Goal: Task Accomplishment & Management: Manage account settings

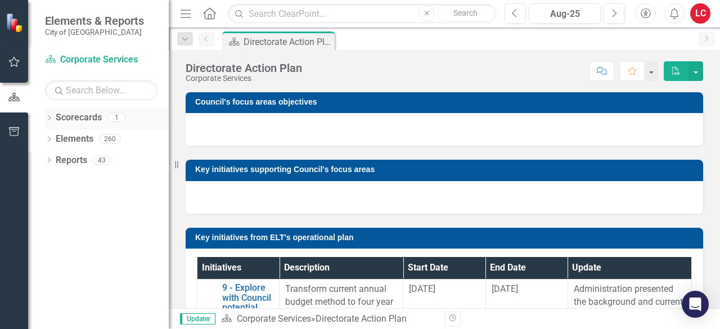
click at [55, 116] on div "Dropdown Scorecards 1" at bounding box center [107, 119] width 124 height 21
click at [51, 116] on icon "Dropdown" at bounding box center [49, 119] width 8 height 6
click at [74, 142] on link "Corporate Services" at bounding box center [115, 139] width 107 height 13
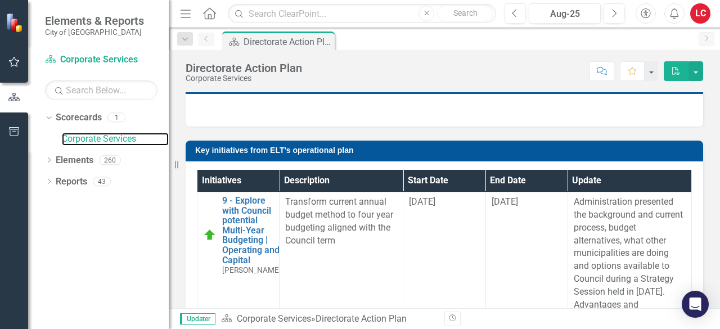
scroll to position [223, 0]
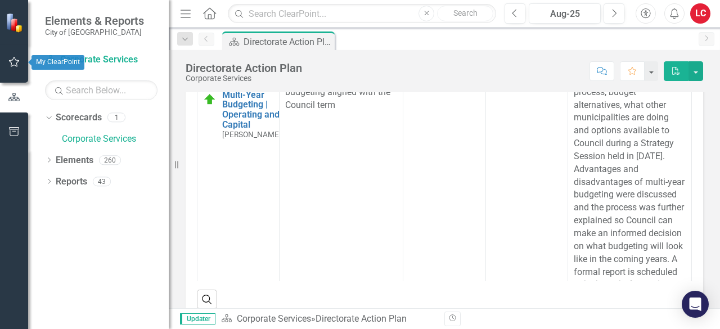
click at [16, 58] on icon "button" at bounding box center [14, 61] width 12 height 9
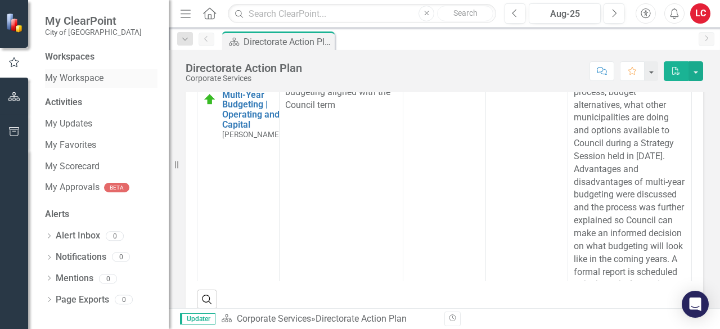
click at [81, 78] on link "My Workspace" at bounding box center [101, 78] width 113 height 13
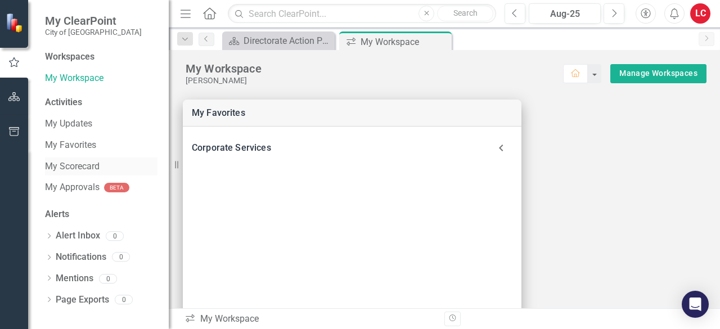
click at [81, 164] on link "My Scorecard" at bounding box center [101, 166] width 113 height 13
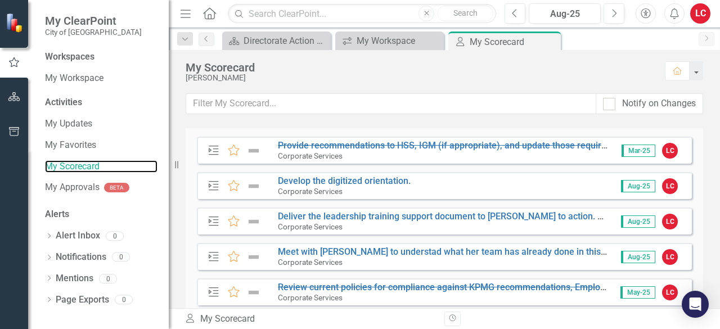
scroll to position [18, 0]
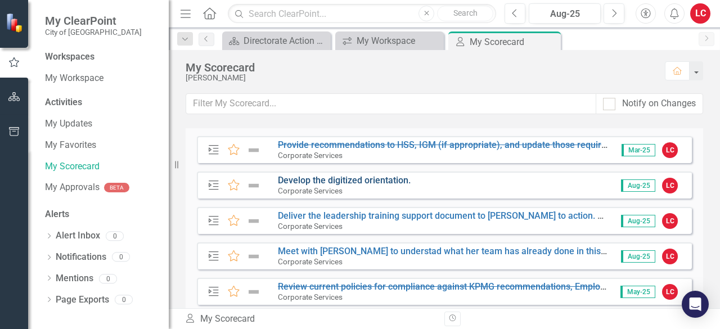
click at [299, 180] on link "Develop the digitized orientation." at bounding box center [344, 180] width 133 height 11
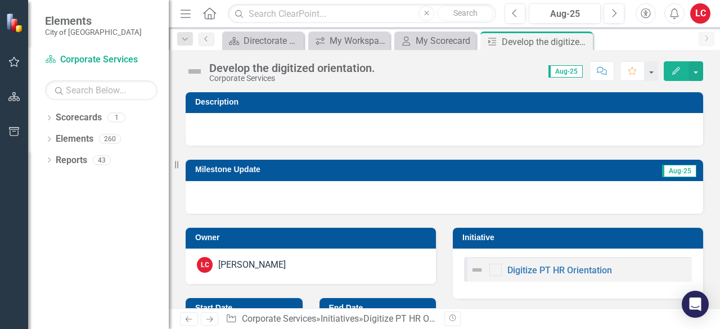
click at [289, 195] on div at bounding box center [445, 197] width 518 height 33
click at [199, 196] on div at bounding box center [445, 197] width 518 height 33
click at [693, 68] on button "button" at bounding box center [696, 71] width 15 height 20
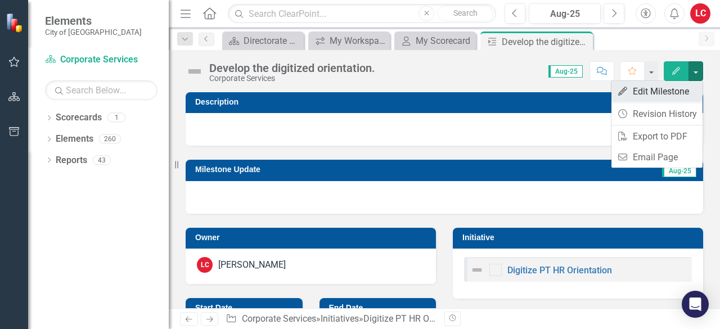
click at [674, 92] on link "Edit Edit Milestone" at bounding box center [657, 91] width 91 height 21
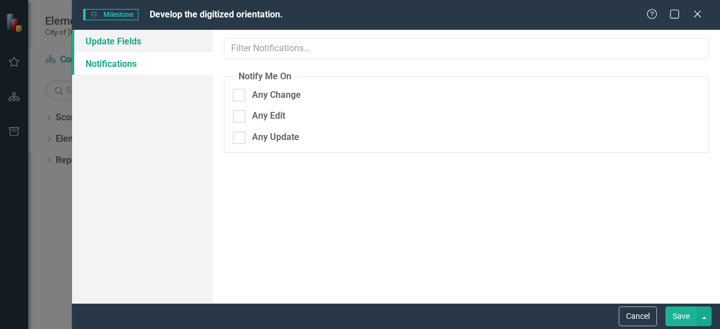
click at [132, 40] on link "Update Fields" at bounding box center [142, 41] width 141 height 23
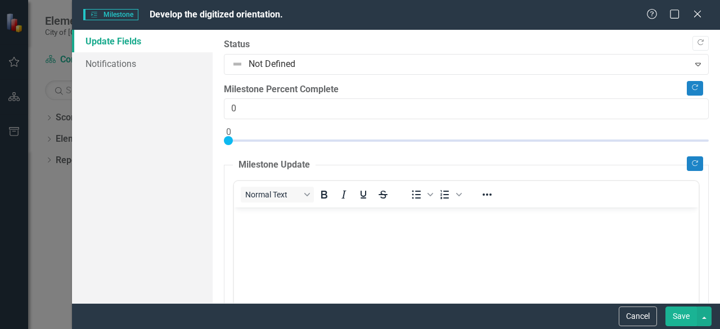
click at [343, 224] on body "Rich Text Area. Press ALT-0 for help." at bounding box center [466, 292] width 465 height 169
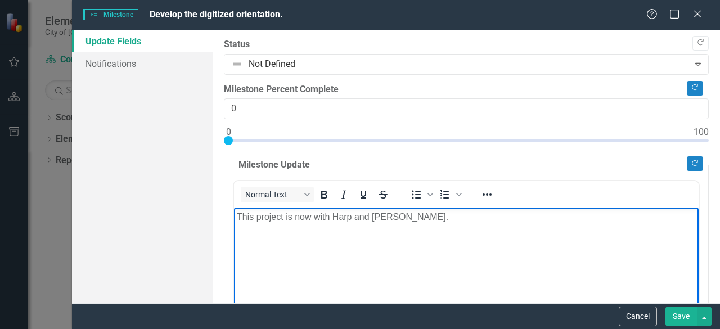
click at [680, 317] on button "Save" at bounding box center [682, 317] width 32 height 20
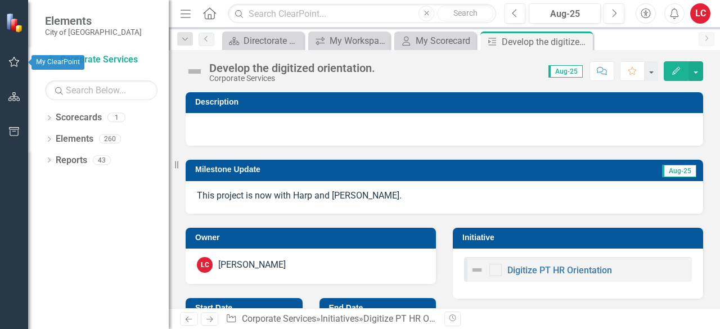
click at [17, 59] on icon "button" at bounding box center [14, 61] width 12 height 9
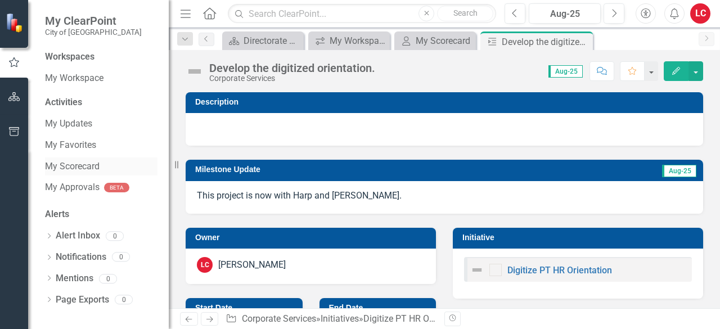
click at [57, 165] on link "My Scorecard" at bounding box center [101, 166] width 113 height 13
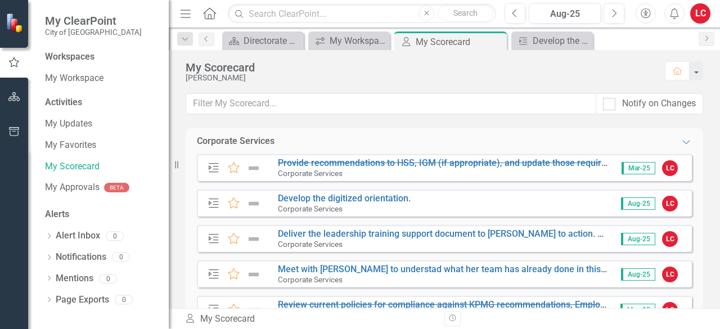
click at [641, 205] on span "Aug-25" at bounding box center [638, 203] width 34 height 12
click at [668, 205] on div "LC" at bounding box center [670, 204] width 16 height 16
click at [663, 204] on div "LC" at bounding box center [670, 204] width 16 height 16
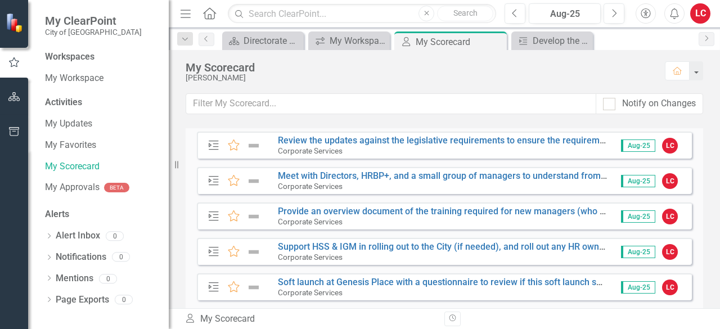
scroll to position [360, 0]
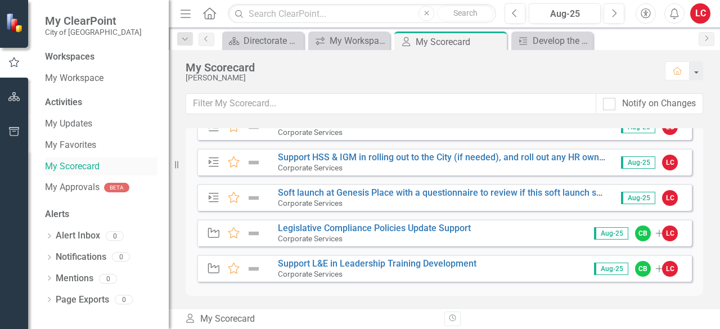
click at [62, 165] on link "My Scorecard" at bounding box center [101, 166] width 113 height 13
click at [82, 186] on link "My Approvals" at bounding box center [72, 187] width 55 height 13
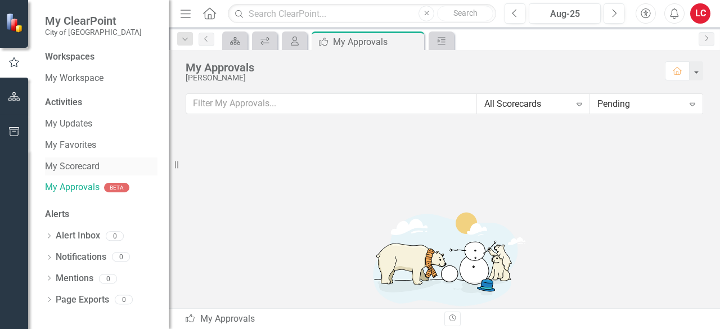
click at [79, 159] on div "My Scorecard" at bounding box center [101, 167] width 113 height 19
click at [66, 169] on link "My Scorecard" at bounding box center [101, 166] width 113 height 13
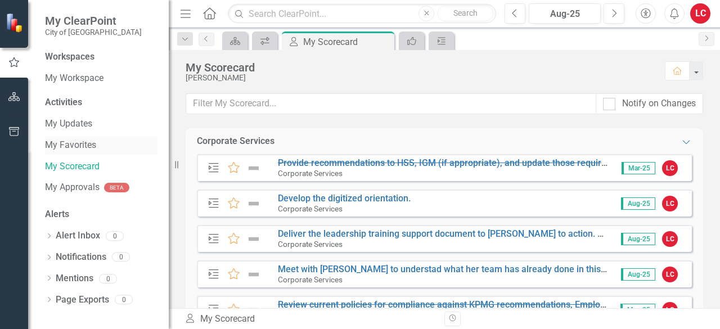
click at [64, 141] on link "My Favorites" at bounding box center [101, 145] width 113 height 13
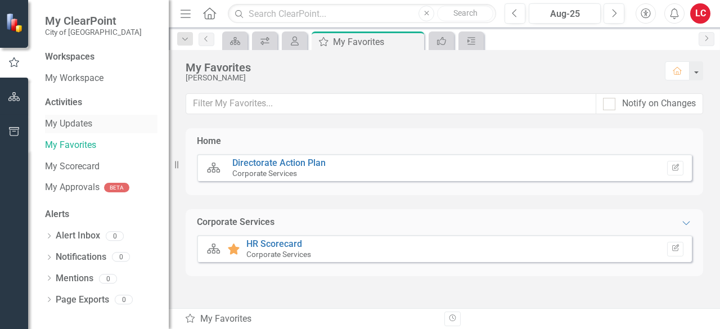
click at [70, 123] on link "My Updates" at bounding box center [101, 124] width 113 height 13
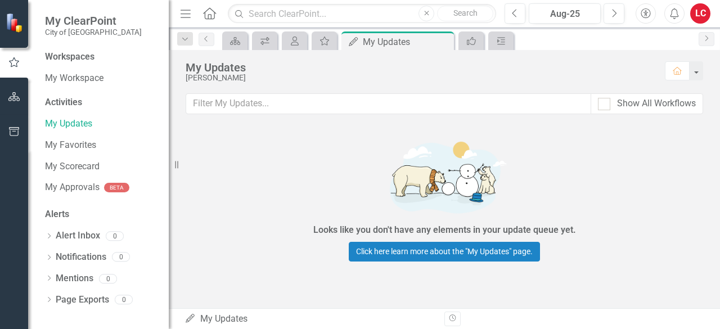
click at [72, 101] on div "Activities" at bounding box center [101, 102] width 113 height 13
click at [82, 76] on link "My Workspace" at bounding box center [101, 78] width 113 height 13
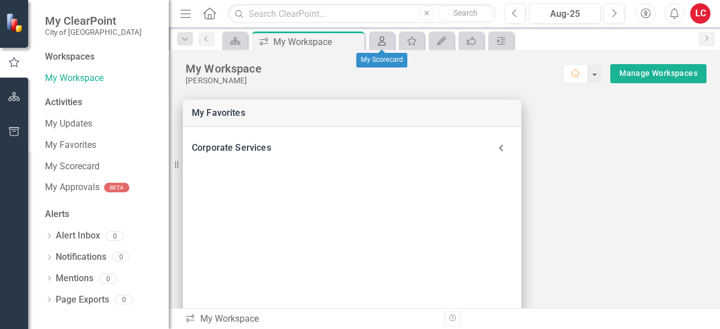
click at [386, 42] on icon "My Scorecard" at bounding box center [381, 41] width 11 height 9
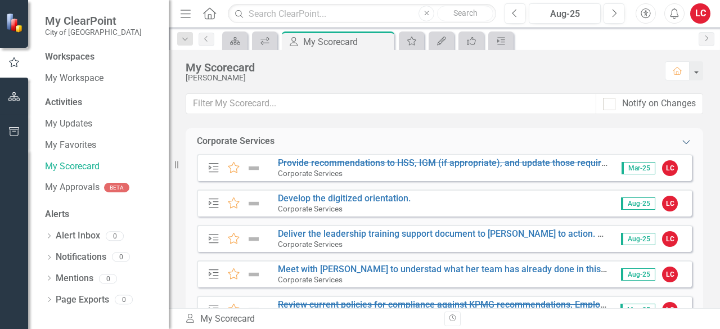
click at [681, 140] on icon "Expanded" at bounding box center [686, 141] width 11 height 9
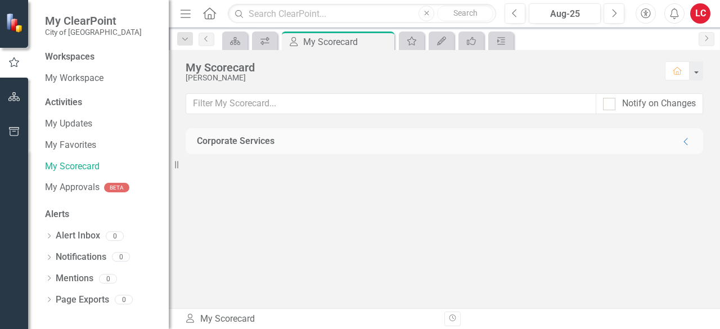
click at [695, 146] on div "Corporate Services Collapse" at bounding box center [445, 141] width 518 height 26
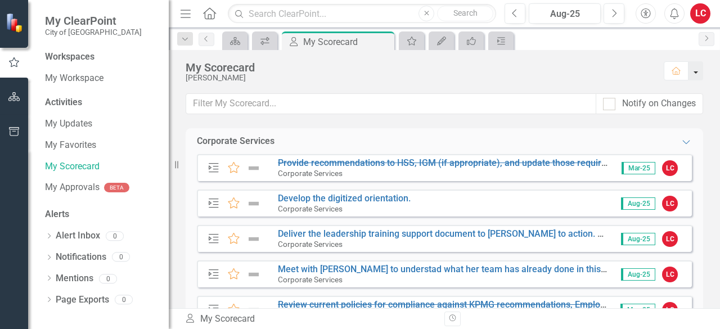
click at [699, 79] on button "button" at bounding box center [696, 70] width 15 height 19
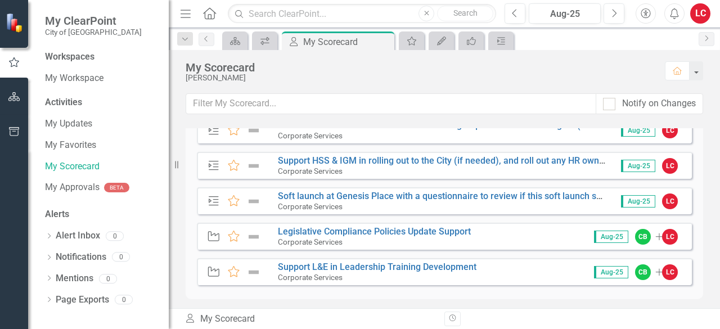
scroll to position [360, 0]
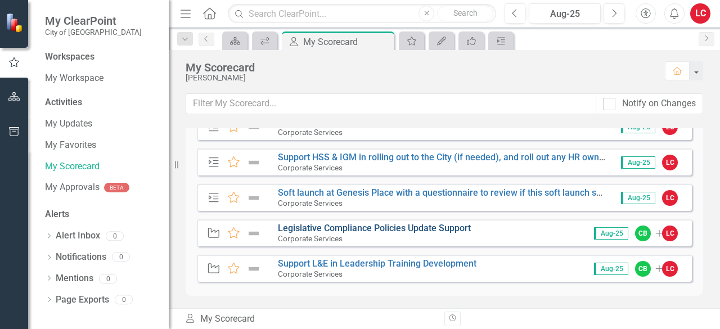
click at [394, 224] on link "Legislative Compliance Policies Update Support" at bounding box center [374, 228] width 193 height 11
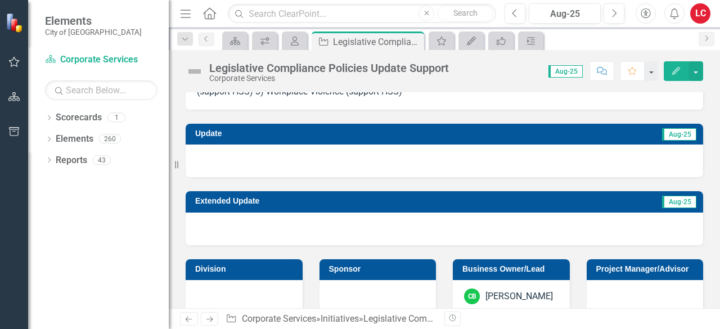
scroll to position [169, 0]
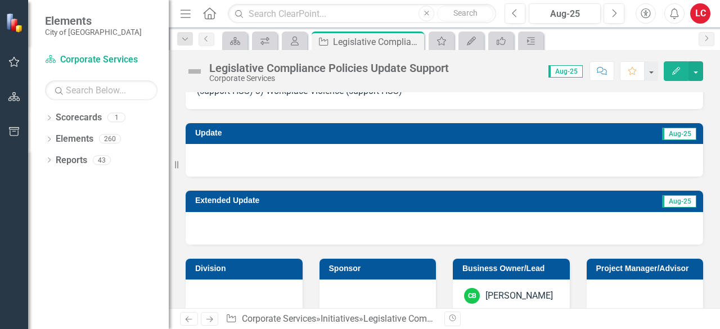
click at [226, 162] on div at bounding box center [445, 160] width 518 height 33
click at [267, 183] on div "Extended Update Aug-25" at bounding box center [444, 211] width 534 height 68
click at [234, 133] on h3 "Update" at bounding box center [303, 133] width 216 height 8
click at [693, 68] on button "button" at bounding box center [696, 71] width 15 height 20
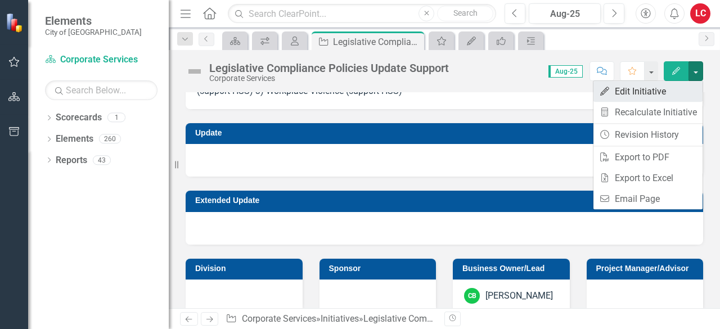
click at [632, 89] on link "Edit Edit Initiative" at bounding box center [648, 91] width 109 height 21
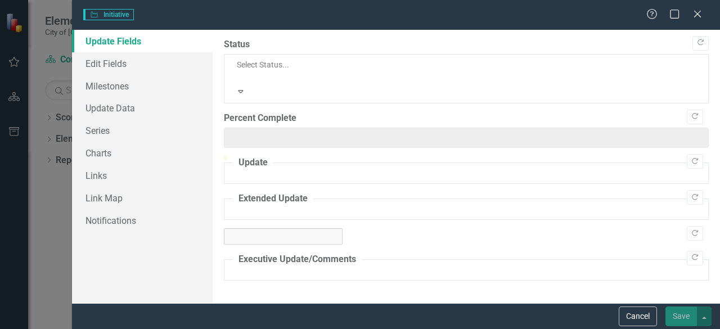
type input "0"
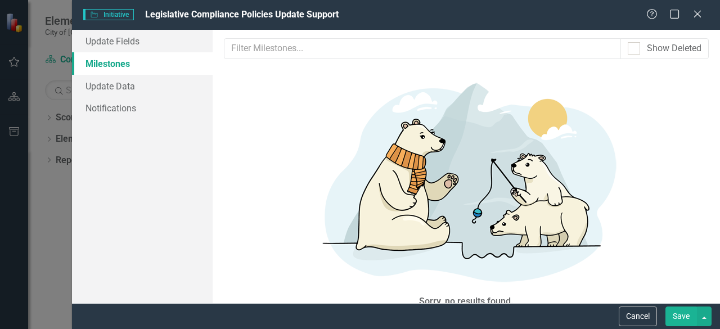
scroll to position [0, 0]
click at [107, 41] on link "Update Fields" at bounding box center [142, 41] width 141 height 23
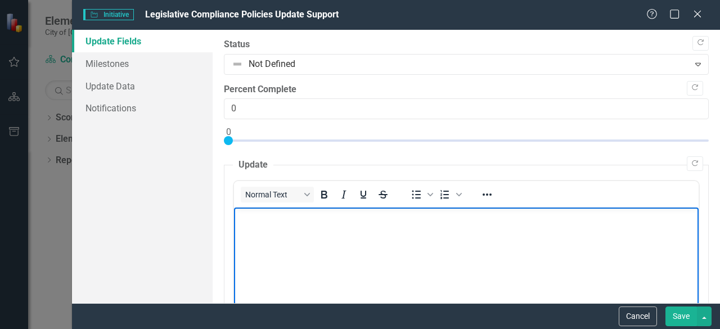
click at [287, 245] on body "Rich Text Area. Press ALT-0 for help." at bounding box center [466, 292] width 465 height 169
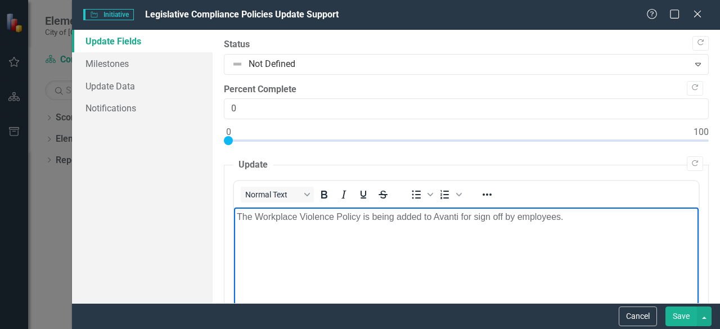
click at [672, 314] on button "Save" at bounding box center [682, 317] width 32 height 20
